Goal: Find specific page/section: Find specific page/section

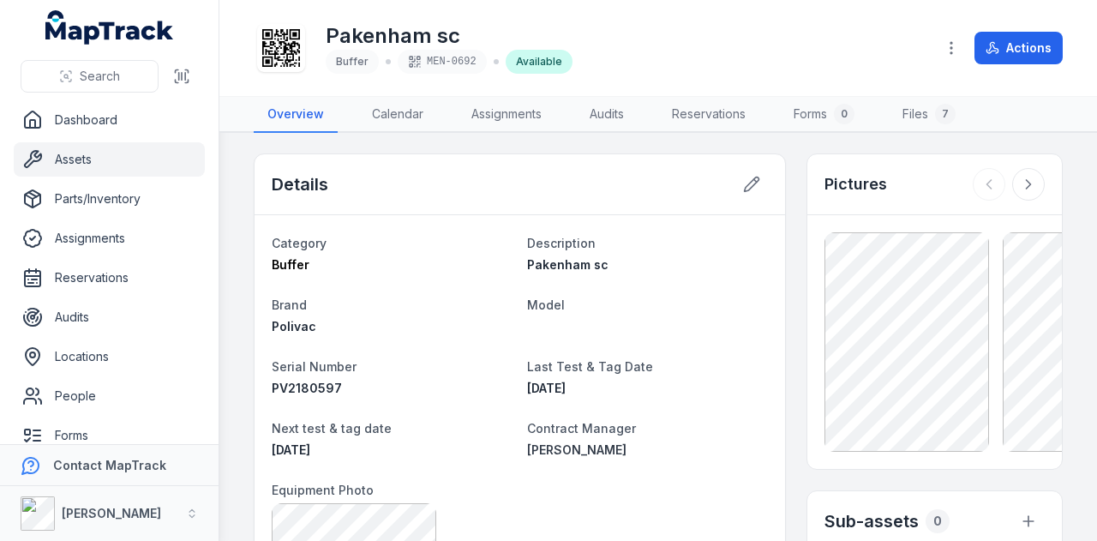
click at [524, 113] on link "Assignments" at bounding box center [507, 115] width 98 height 36
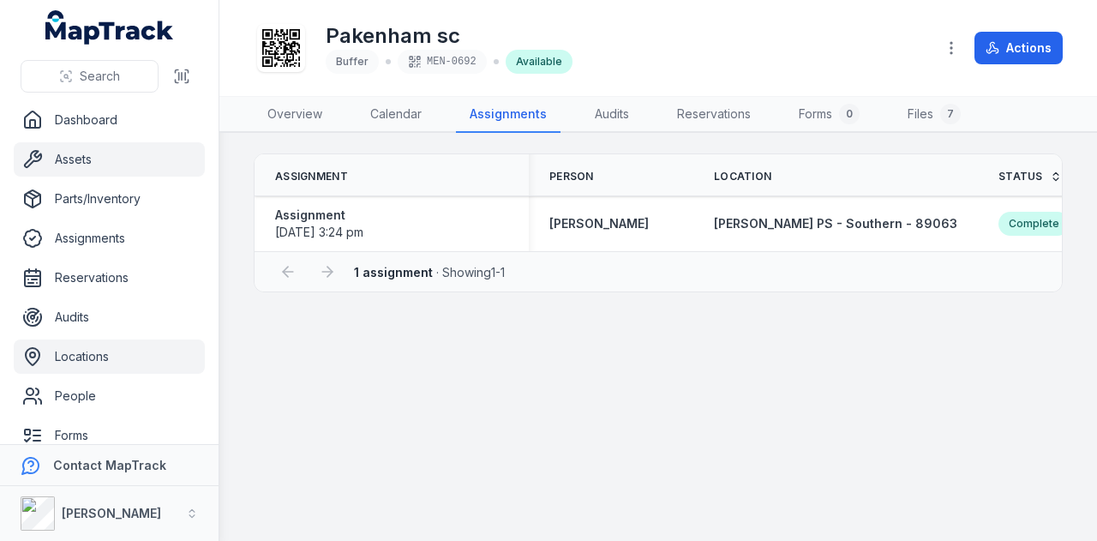
click at [106, 359] on link "Locations" at bounding box center [109, 356] width 191 height 34
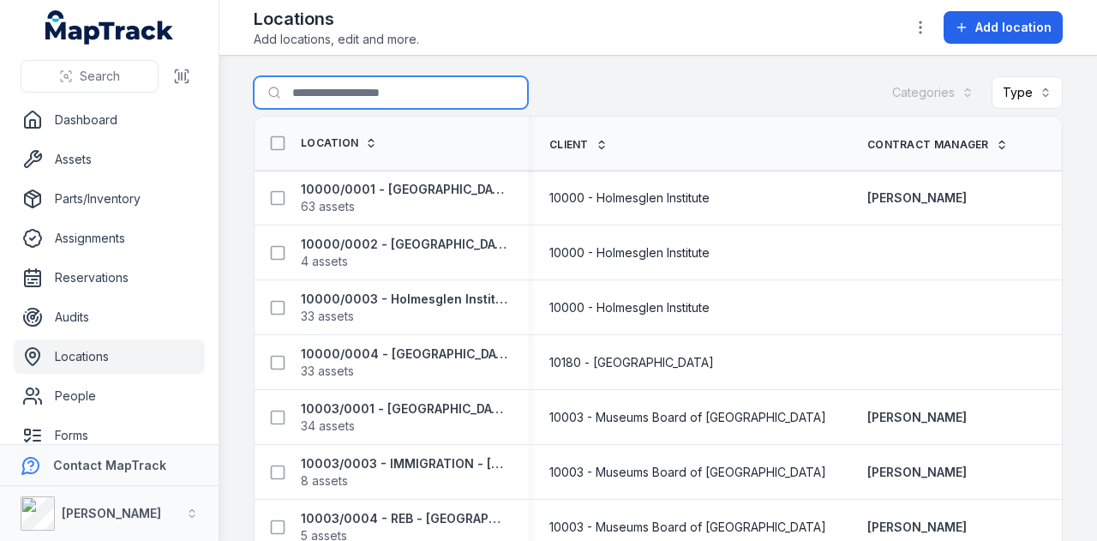
click at [351, 90] on input "Search for locations" at bounding box center [391, 92] width 274 height 33
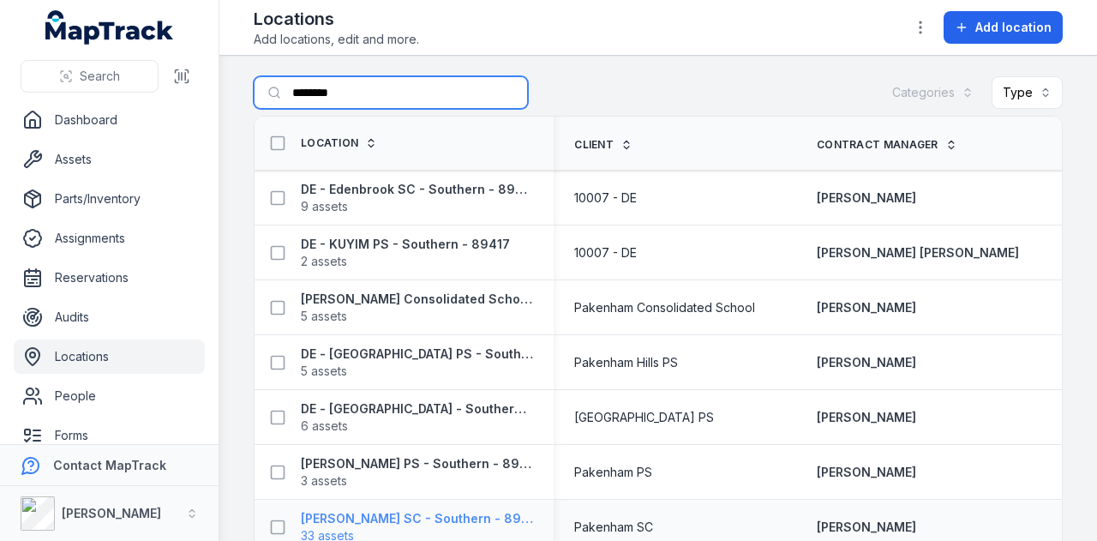
type input "********"
click at [444, 512] on strong "[PERSON_NAME] SC - Southern - 89118" at bounding box center [417, 518] width 232 height 17
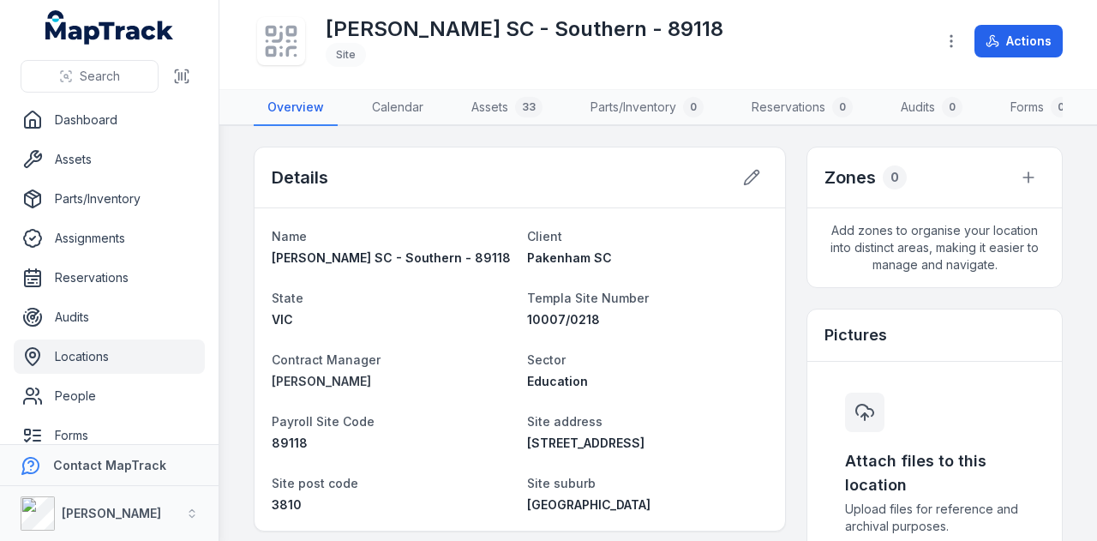
scroll to position [171, 0]
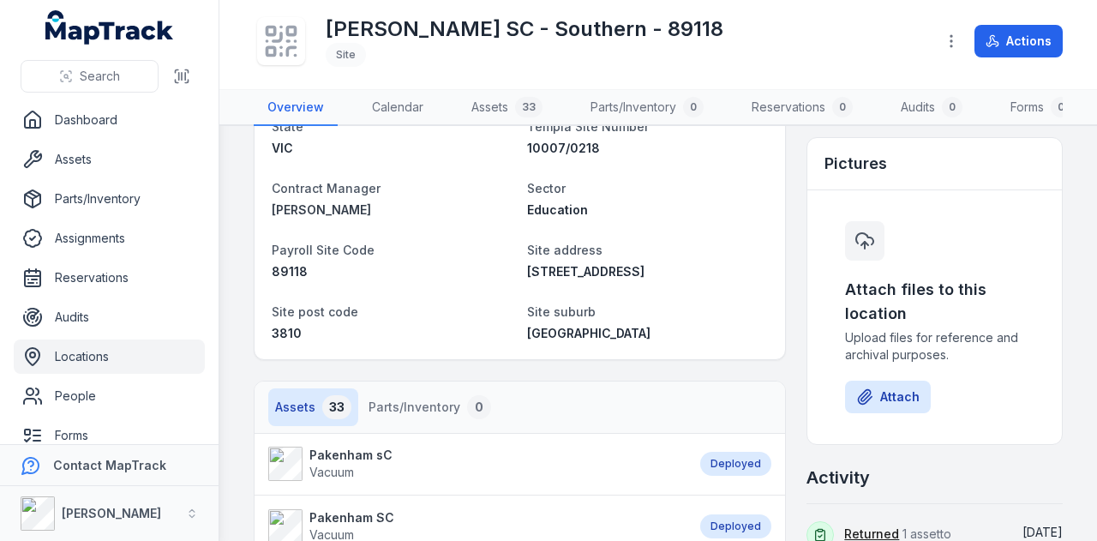
click at [655, 419] on nav "Assets 33 Parts/Inventory 0" at bounding box center [519, 406] width 530 height 51
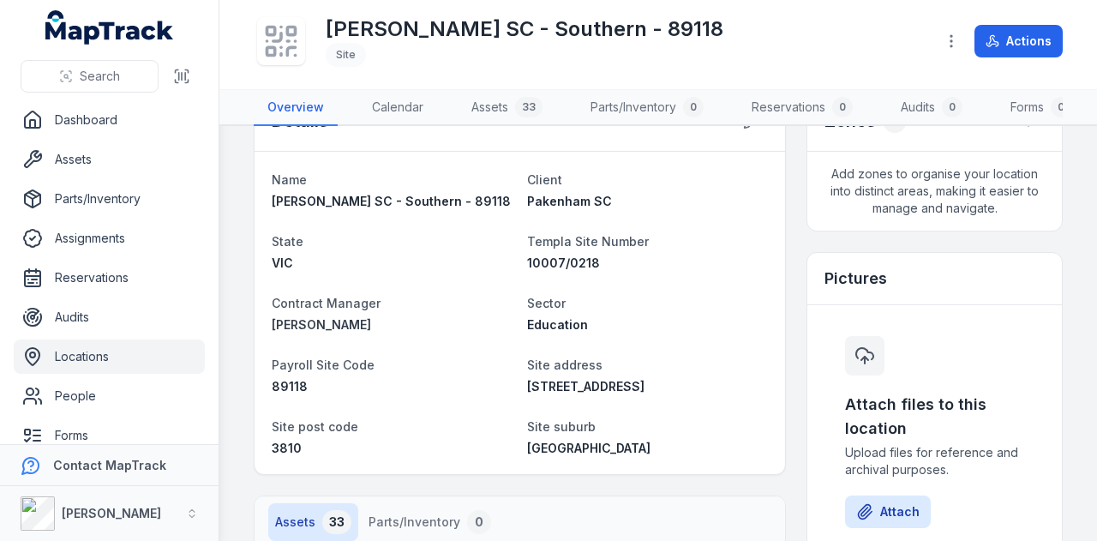
scroll to position [0, 0]
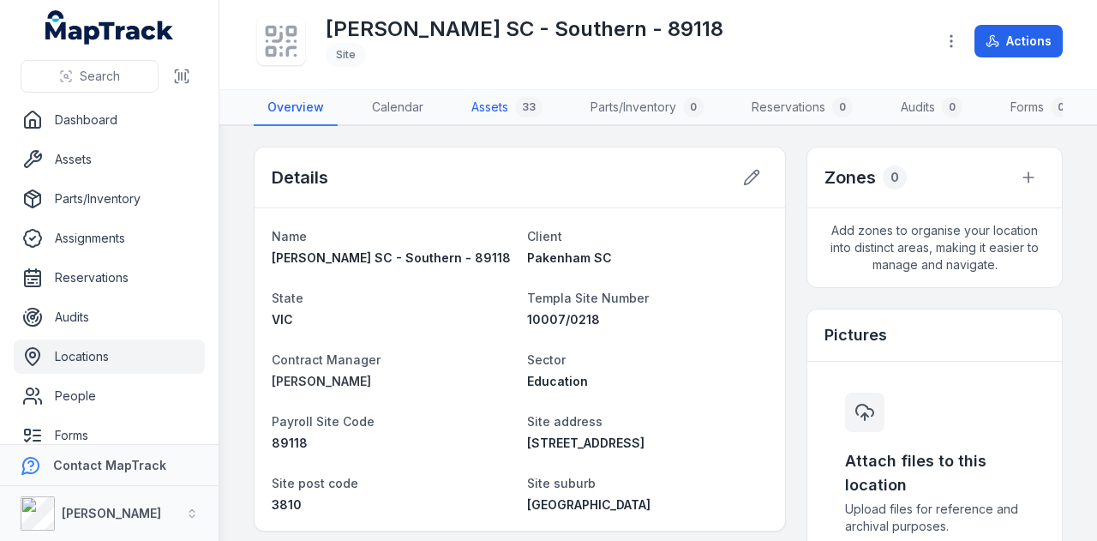
click at [511, 111] on link "Assets 33" at bounding box center [507, 108] width 99 height 36
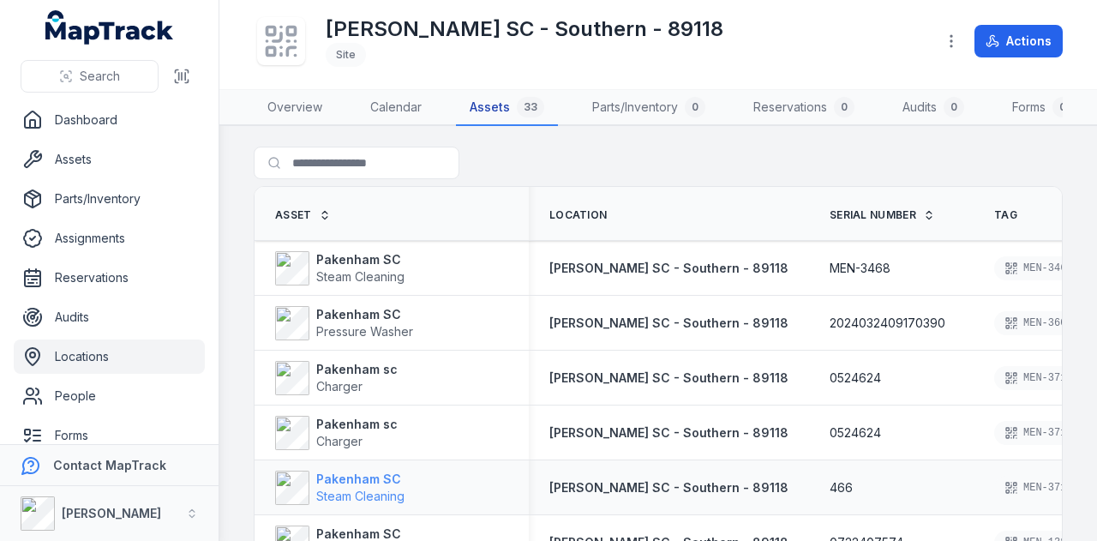
scroll to position [86, 0]
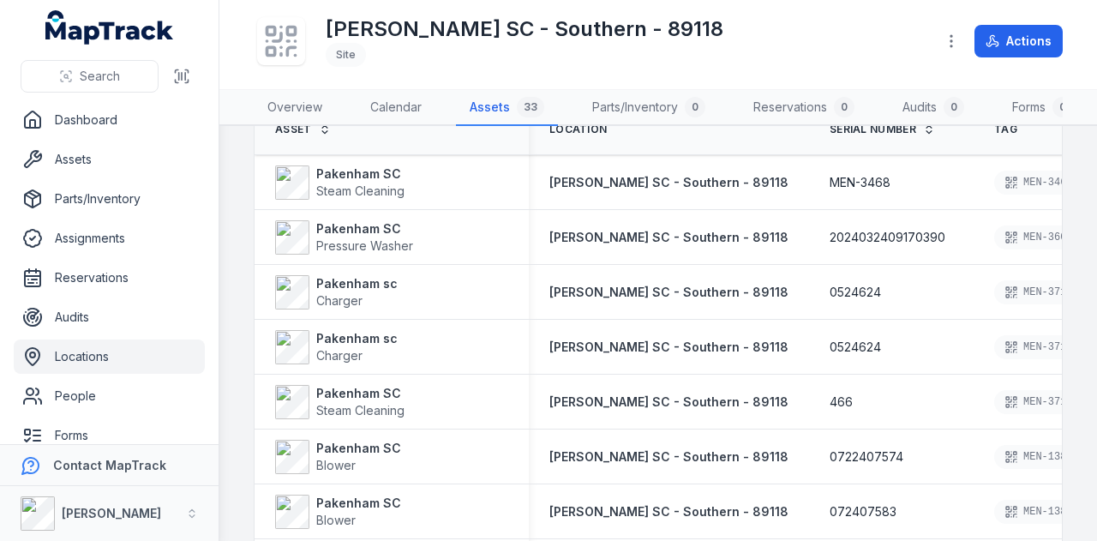
click at [122, 356] on link "Locations" at bounding box center [109, 356] width 191 height 34
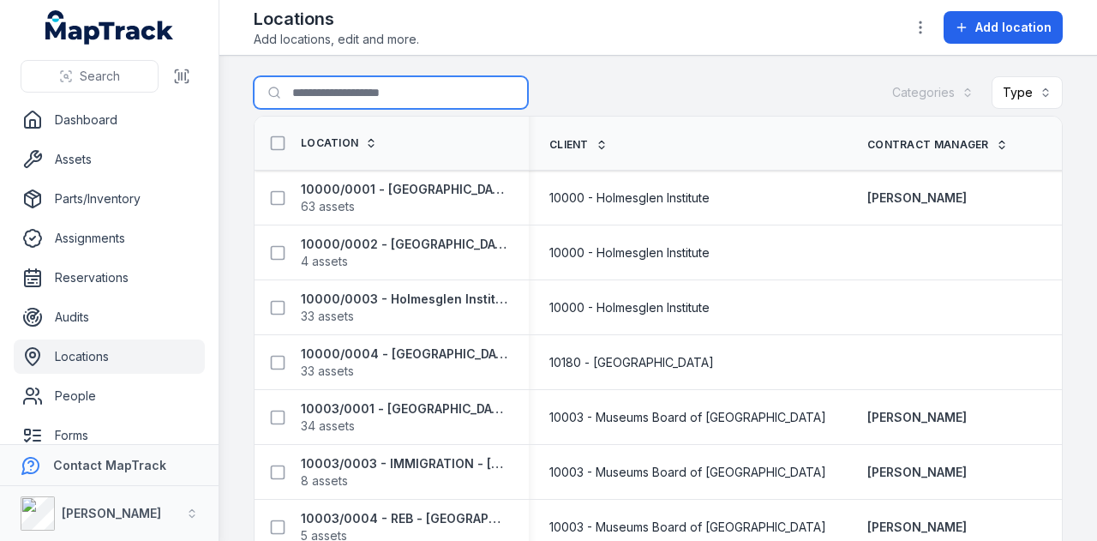
click at [419, 88] on input "Search for locations" at bounding box center [391, 92] width 274 height 33
type input "******"
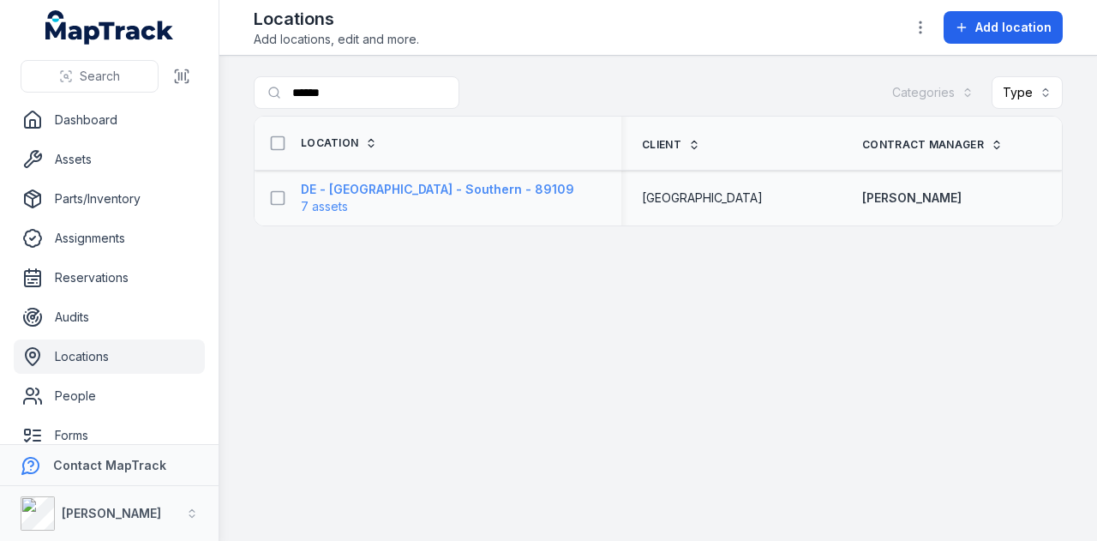
click at [494, 194] on strong "DE - [GEOGRAPHIC_DATA] - Southern - 89109" at bounding box center [437, 189] width 273 height 17
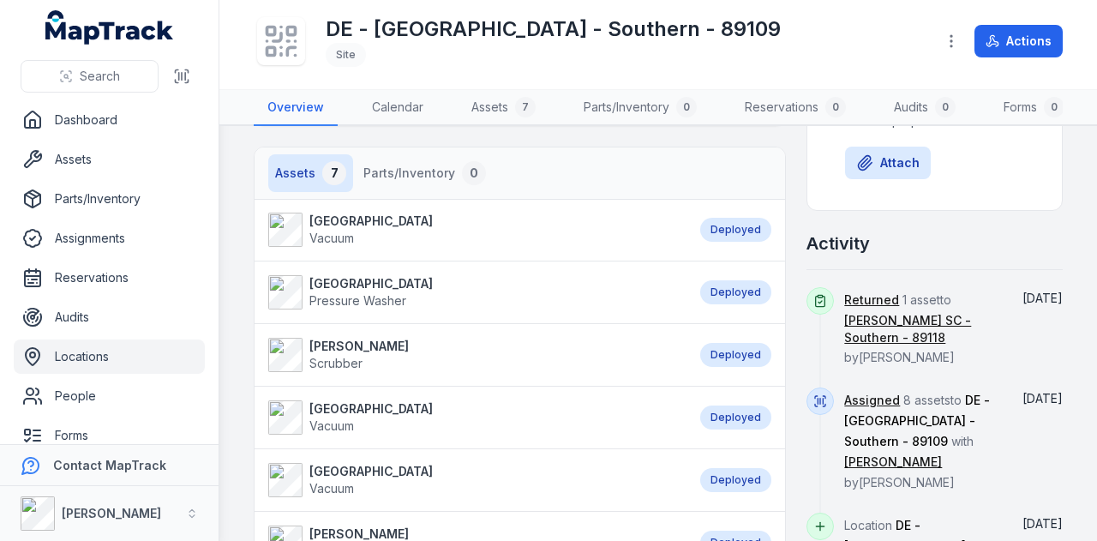
scroll to position [404, 0]
click at [516, 109] on div "7" at bounding box center [525, 107] width 21 height 21
